Goal: Task Accomplishment & Management: Manage account settings

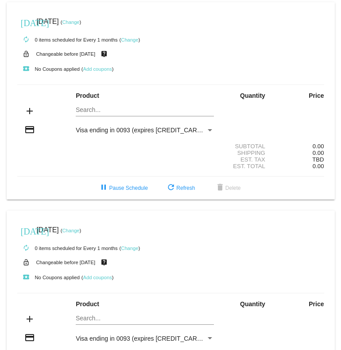
click at [174, 109] on mat-card "[DATE] [DATE] ( Change ) autorenew 0 items scheduled for Every 1 months ( Chang…" at bounding box center [171, 101] width 328 height 198
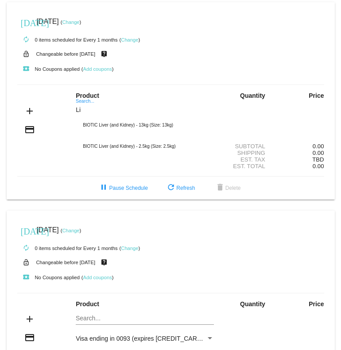
type input "L"
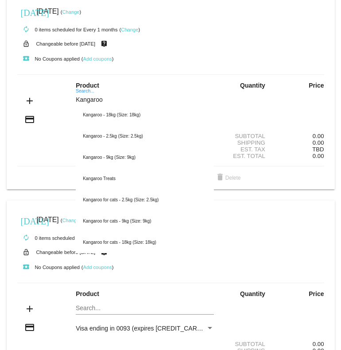
scroll to position [1, 0]
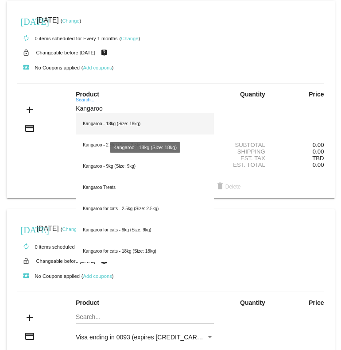
type input "Kangaroo"
click at [140, 127] on div "Kangaroo - 18kg (Size: 18kg)" at bounding box center [145, 123] width 138 height 21
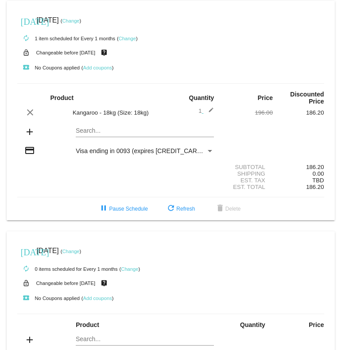
click at [125, 40] on link "Change" at bounding box center [127, 38] width 17 height 5
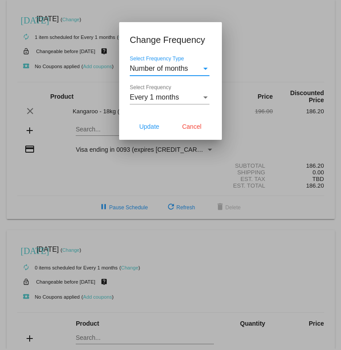
click at [206, 97] on div "Select Frequency" at bounding box center [205, 98] width 4 height 2
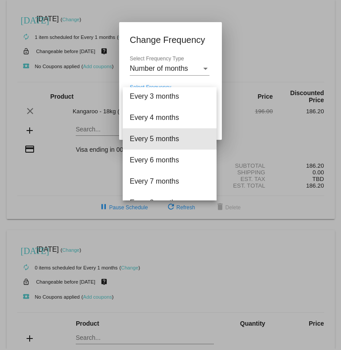
scroll to position [49, 0]
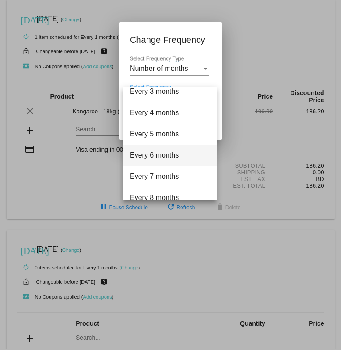
click at [180, 153] on span "Every 6 months" at bounding box center [170, 155] width 80 height 21
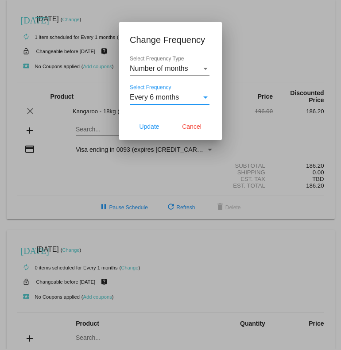
click at [205, 95] on div "Select Frequency" at bounding box center [206, 97] width 8 height 8
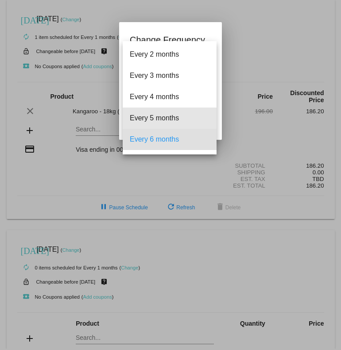
scroll to position [17, 0]
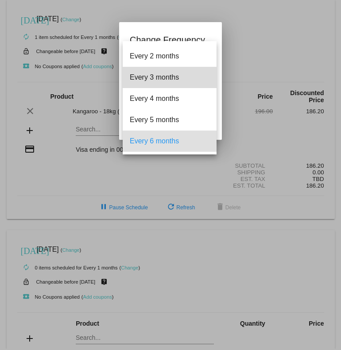
click at [191, 78] on span "Every 3 months" at bounding box center [170, 77] width 80 height 21
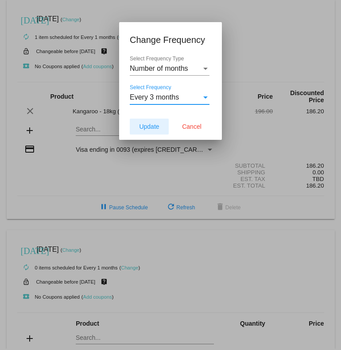
click at [155, 125] on span "Update" at bounding box center [149, 126] width 20 height 7
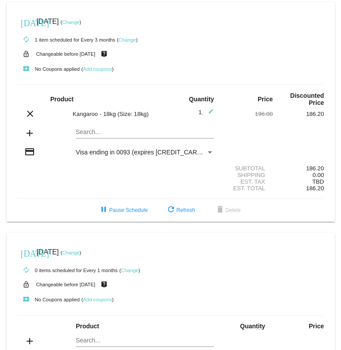
scroll to position [0, 0]
click at [79, 20] on link "Change" at bounding box center [70, 21] width 17 height 5
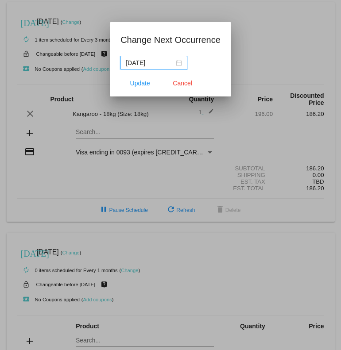
click at [175, 60] on div "2025-09-20" at bounding box center [154, 63] width 56 height 10
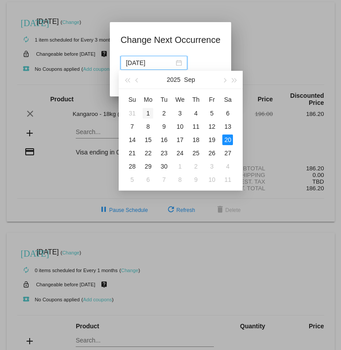
click at [151, 112] on div "1" at bounding box center [148, 113] width 11 height 11
type input "2025-09-01"
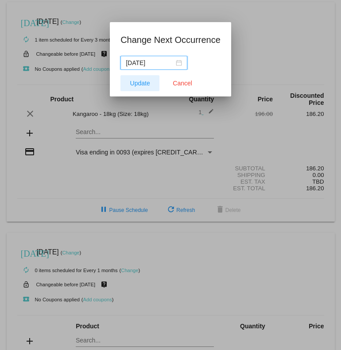
click at [137, 86] on span "Update" at bounding box center [140, 83] width 20 height 7
